Goal: Information Seeking & Learning: Compare options

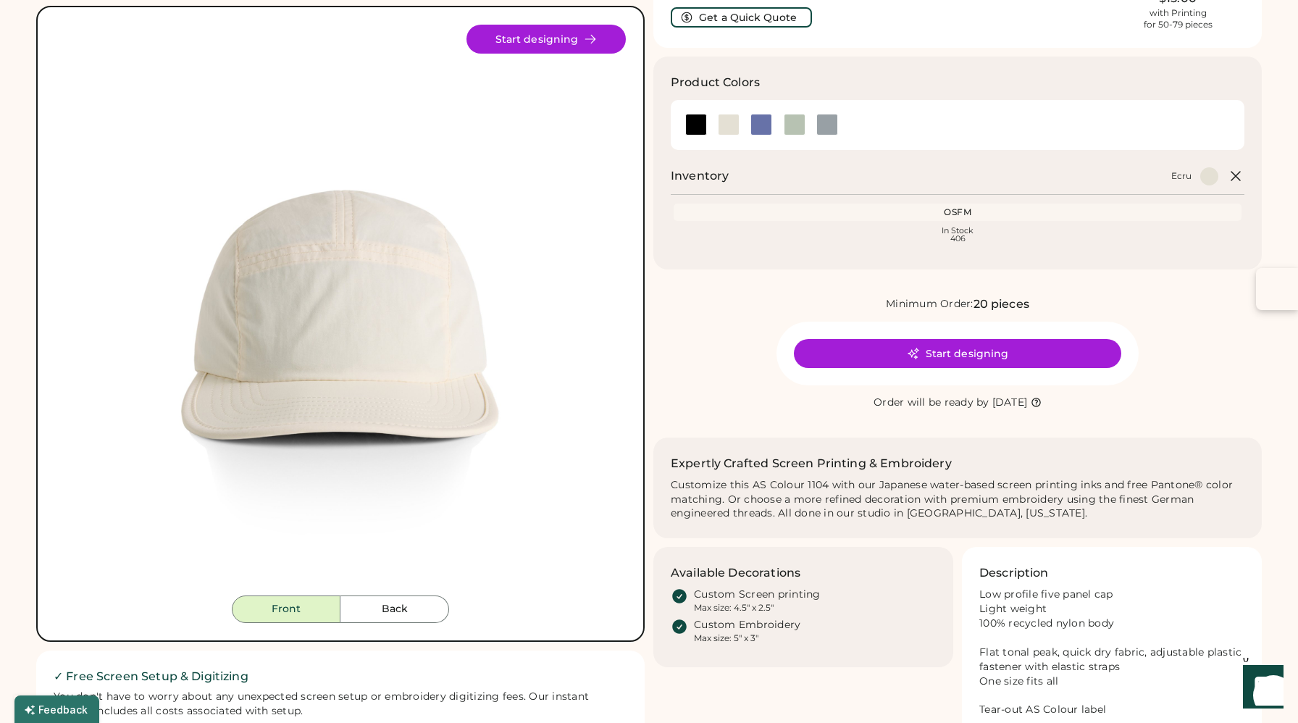
scroll to position [104, 0]
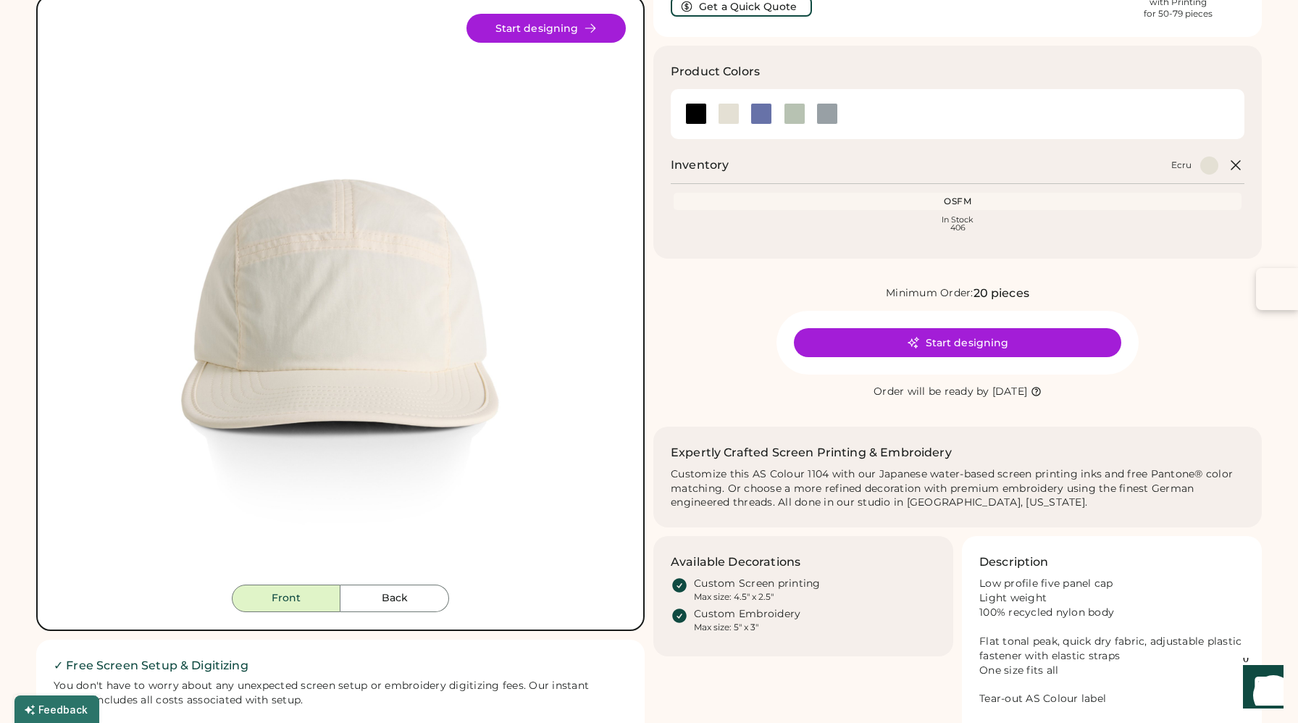
click at [385, 591] on button "Back" at bounding box center [394, 598] width 109 height 28
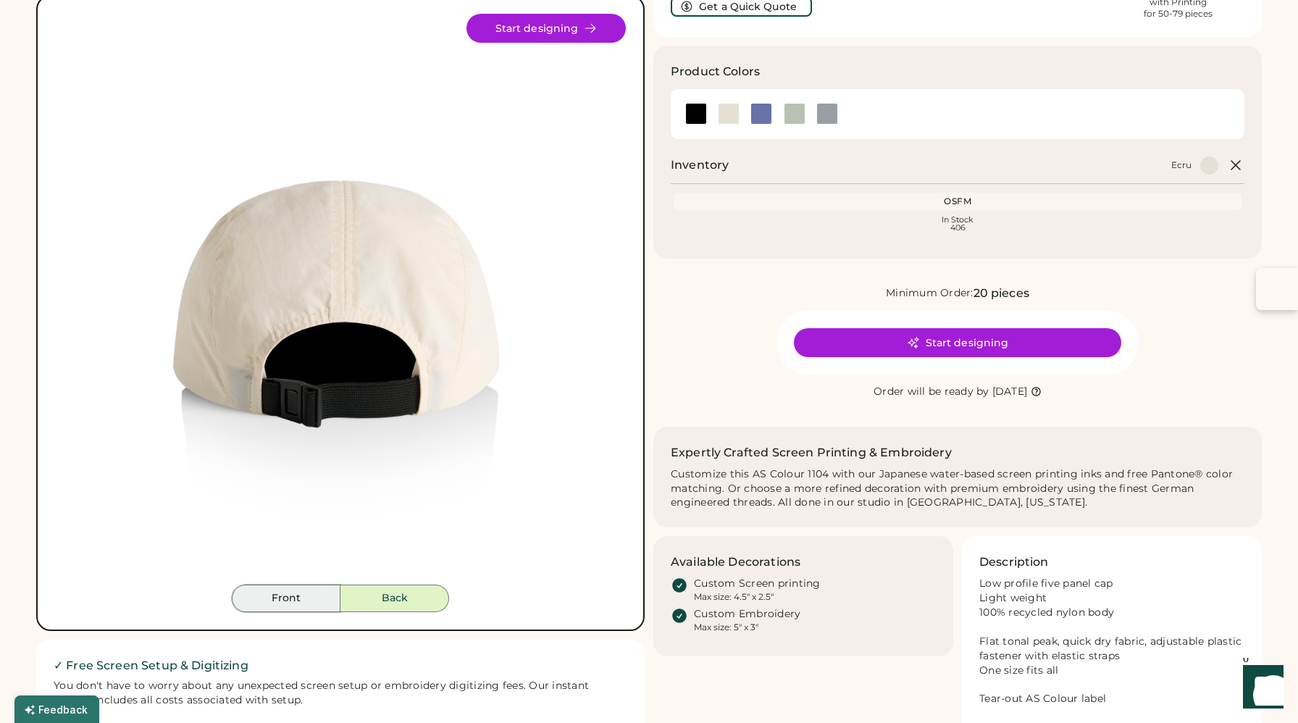
click at [307, 594] on button "Front" at bounding box center [286, 598] width 109 height 28
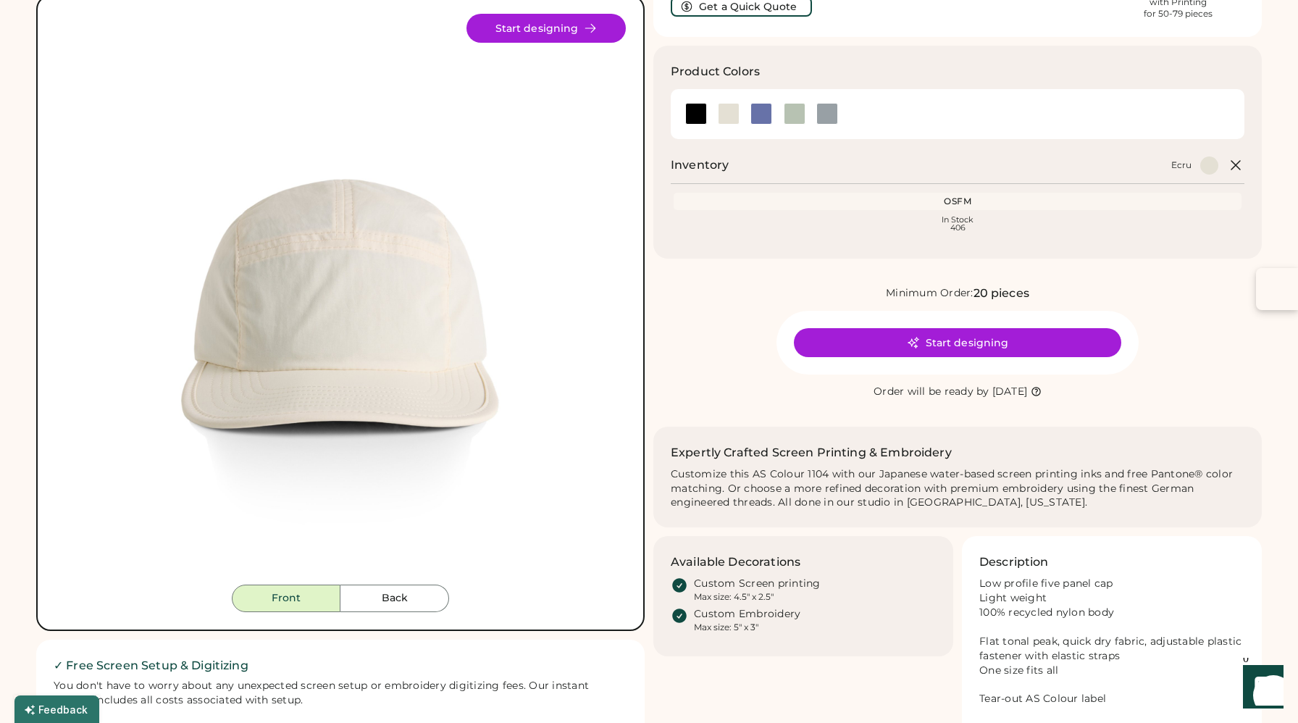
scroll to position [109, 0]
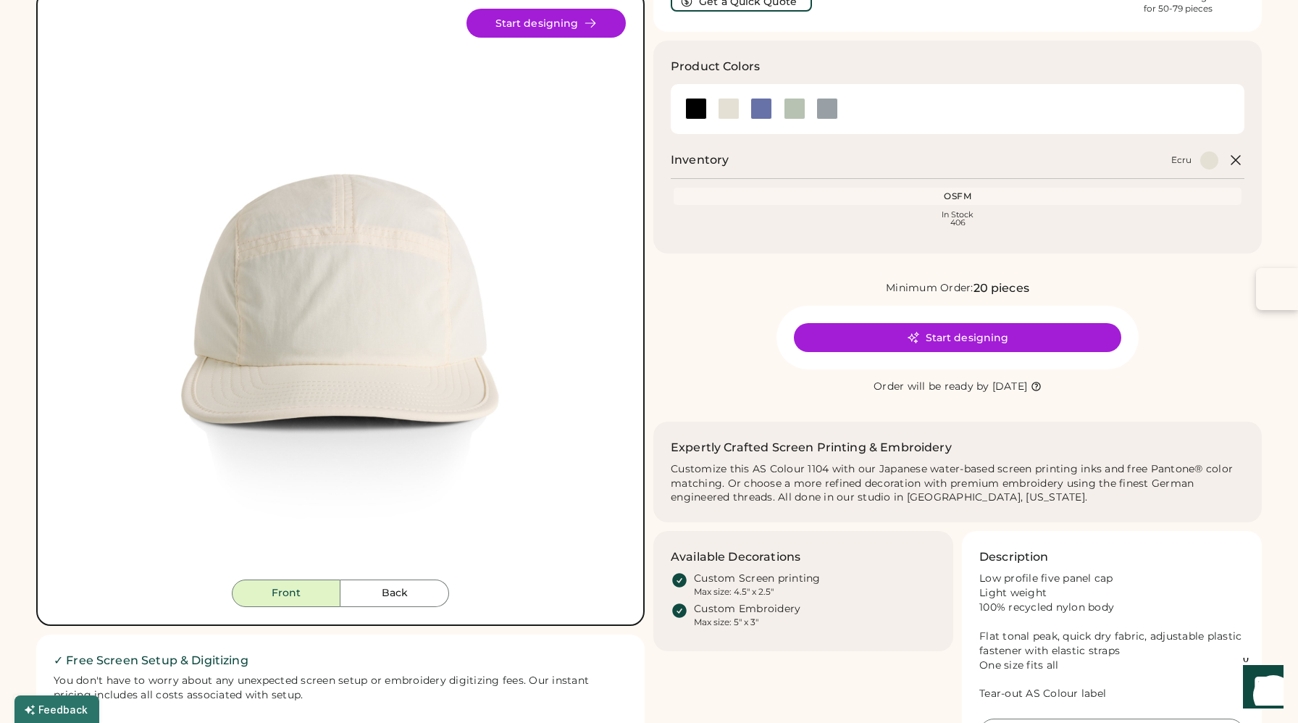
click at [695, 104] on div at bounding box center [696, 109] width 22 height 22
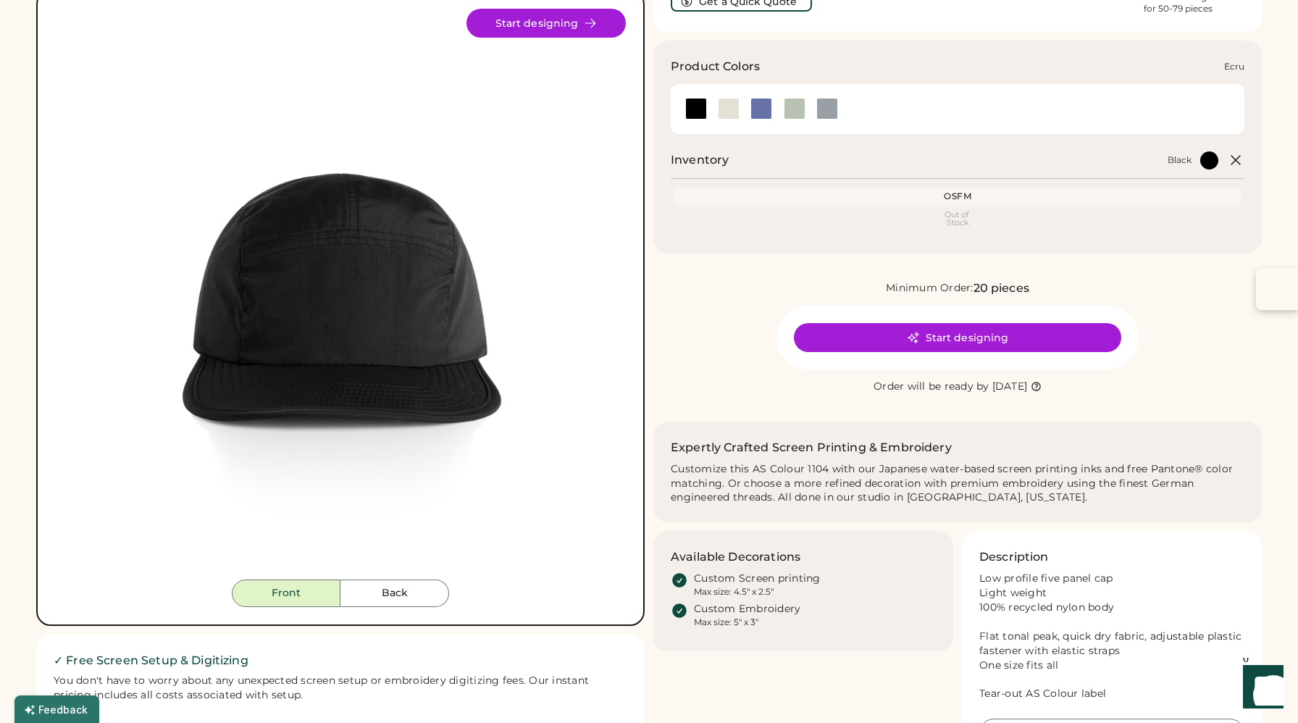
click at [722, 117] on div at bounding box center [729, 109] width 22 height 22
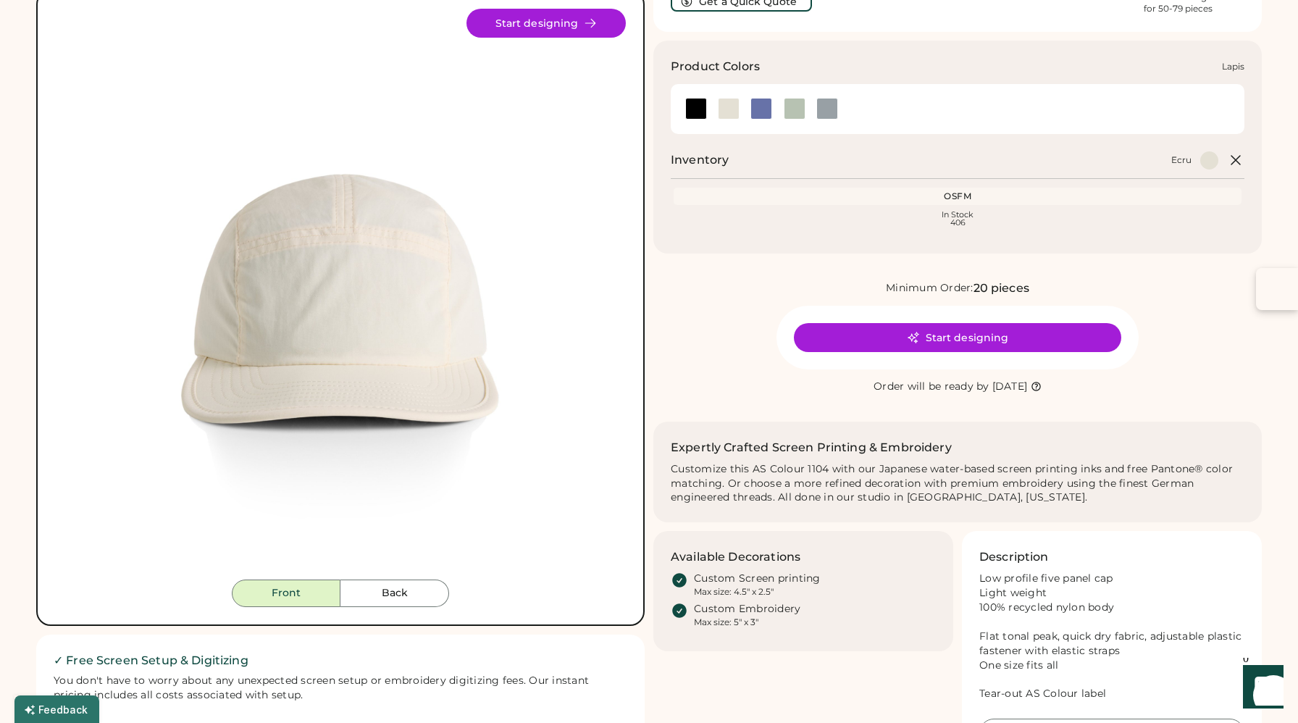
click at [759, 114] on div at bounding box center [761, 109] width 22 height 22
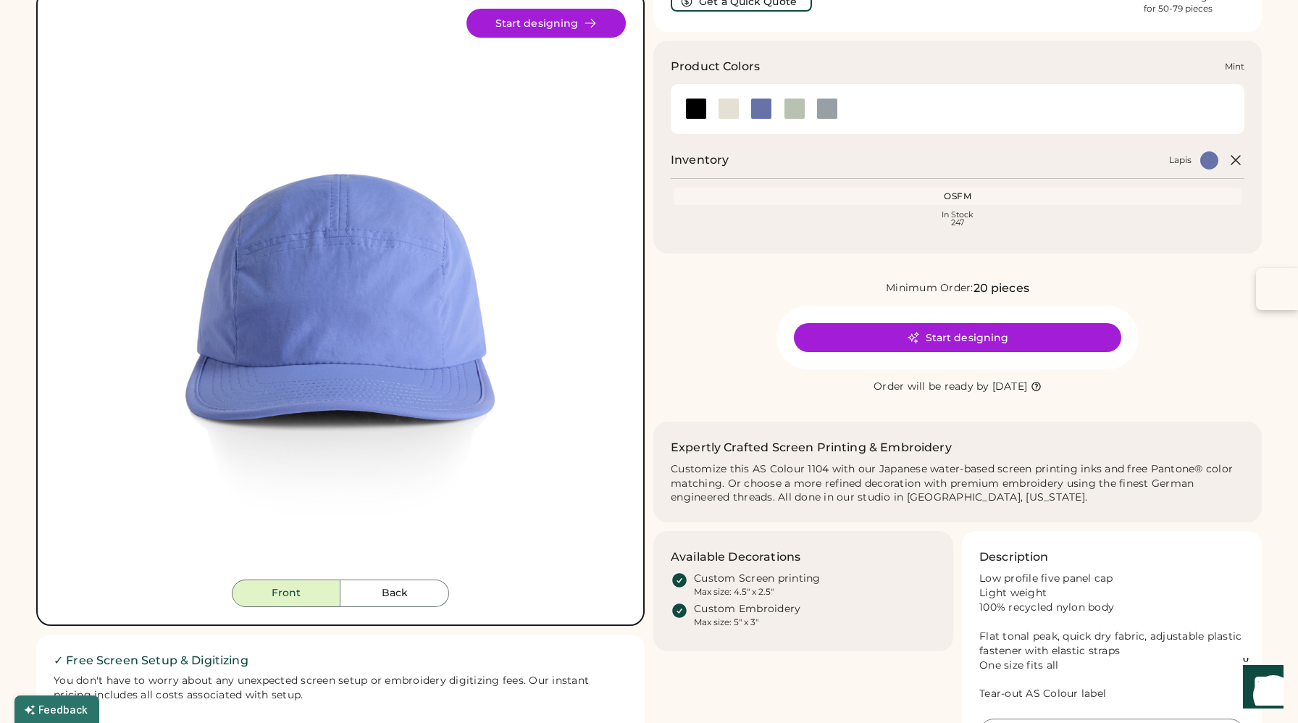
click at [793, 110] on div at bounding box center [795, 109] width 22 height 22
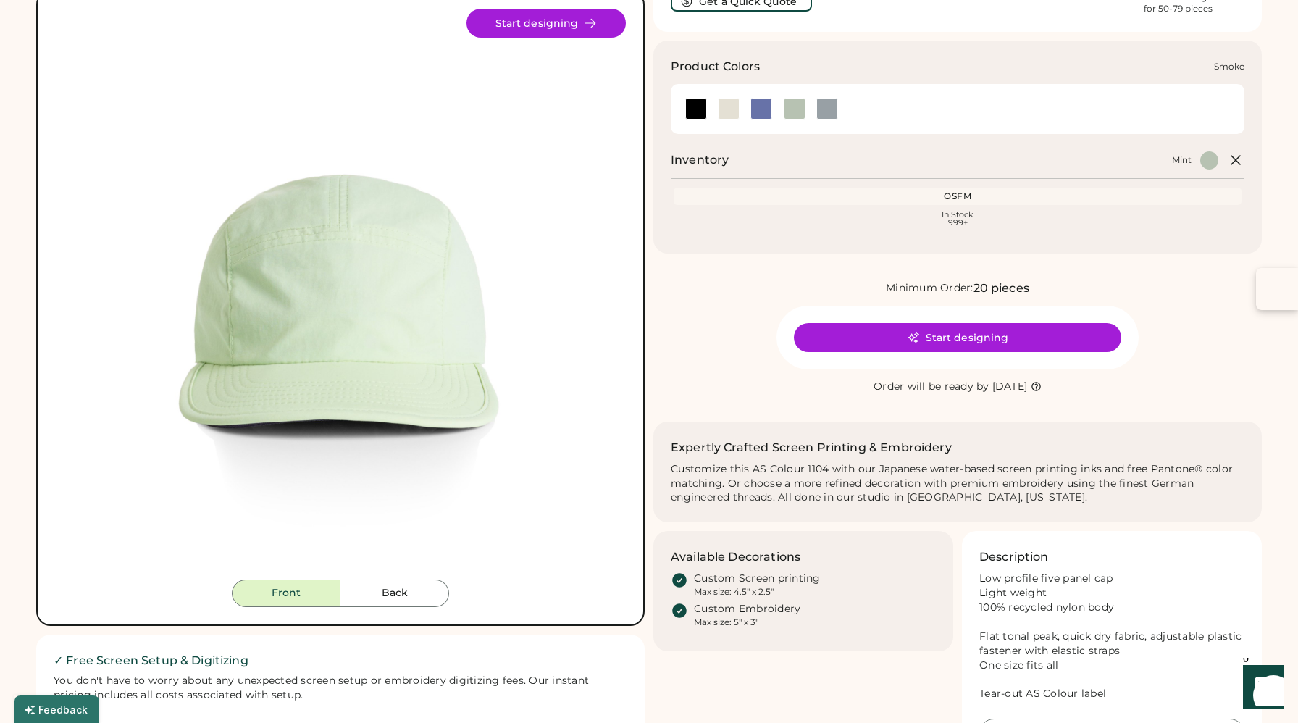
click at [839, 112] on div at bounding box center [826, 109] width 33 height 22
click at [833, 112] on div at bounding box center [827, 109] width 22 height 22
click at [721, 111] on div at bounding box center [729, 109] width 22 height 22
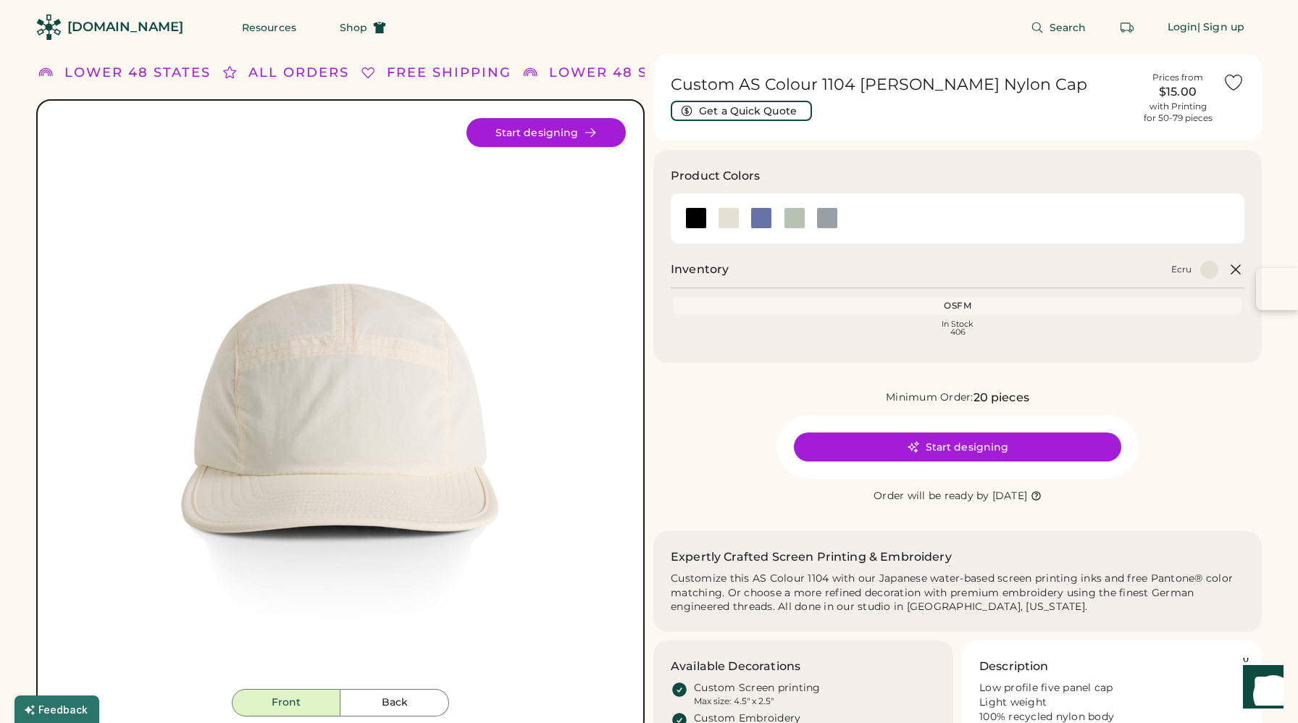
scroll to position [13, 0]
